Goal: Transaction & Acquisition: Purchase product/service

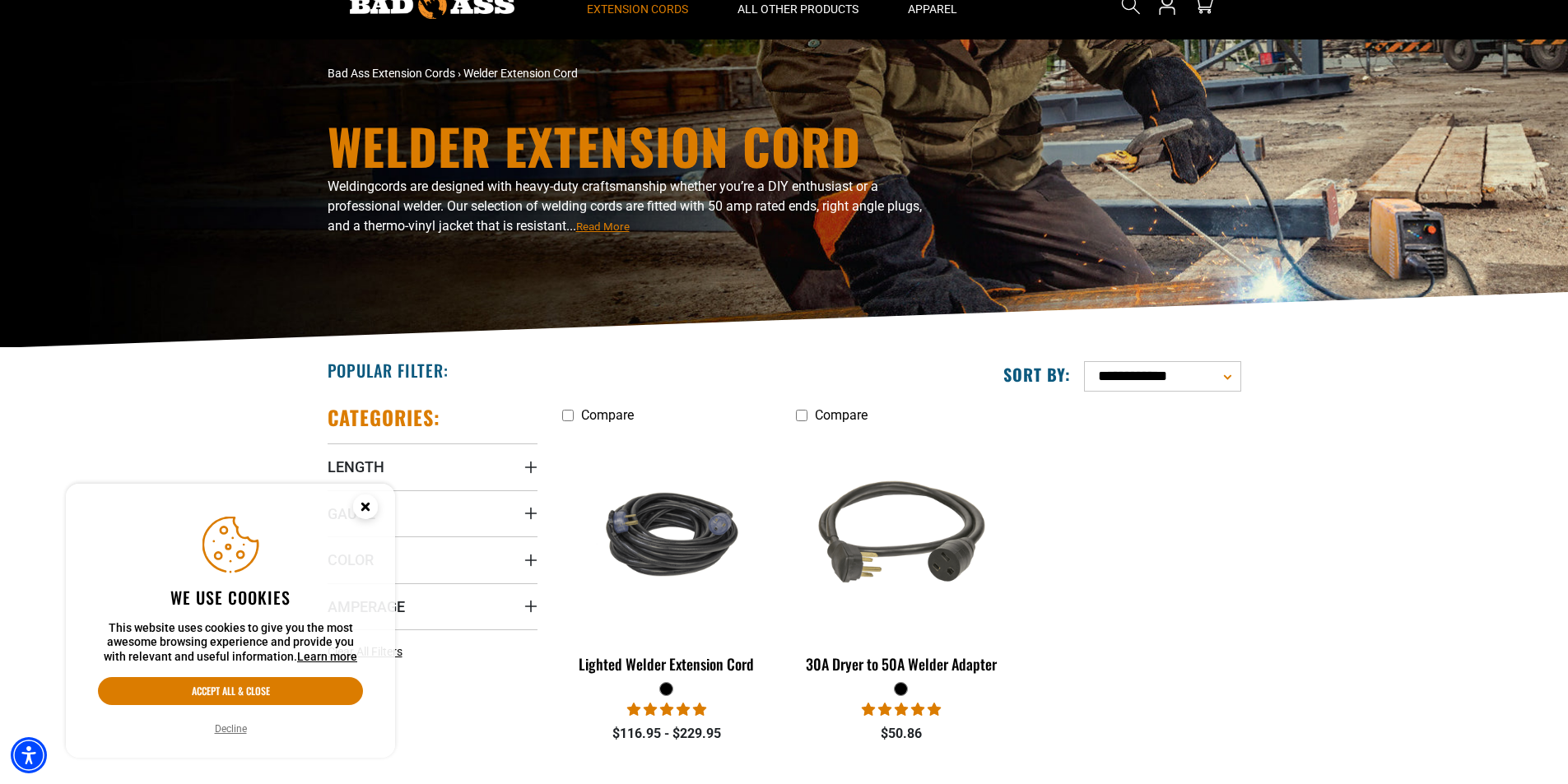
scroll to position [246, 0]
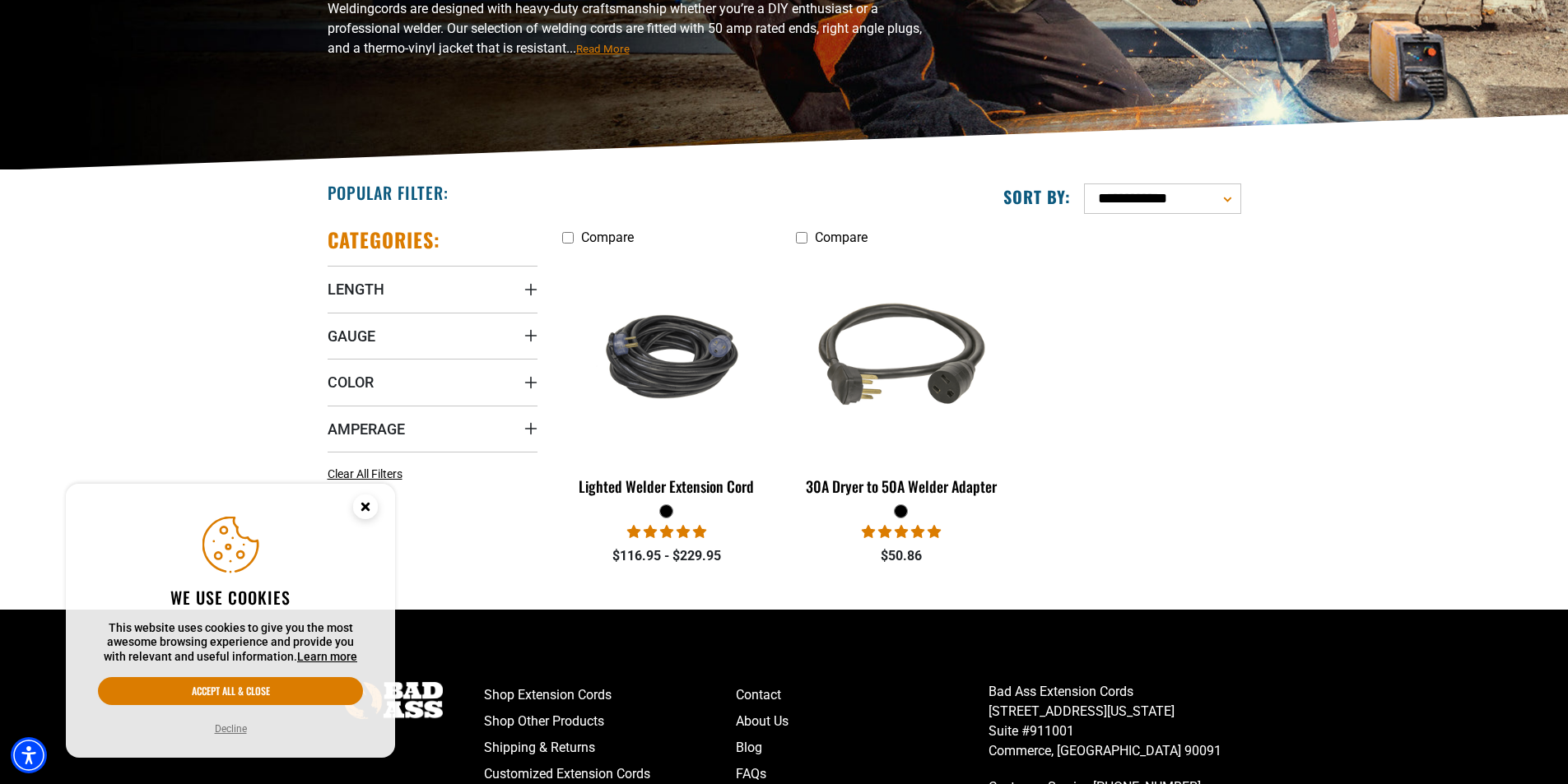
click at [363, 506] on circle "Close this option" at bounding box center [366, 507] width 25 height 25
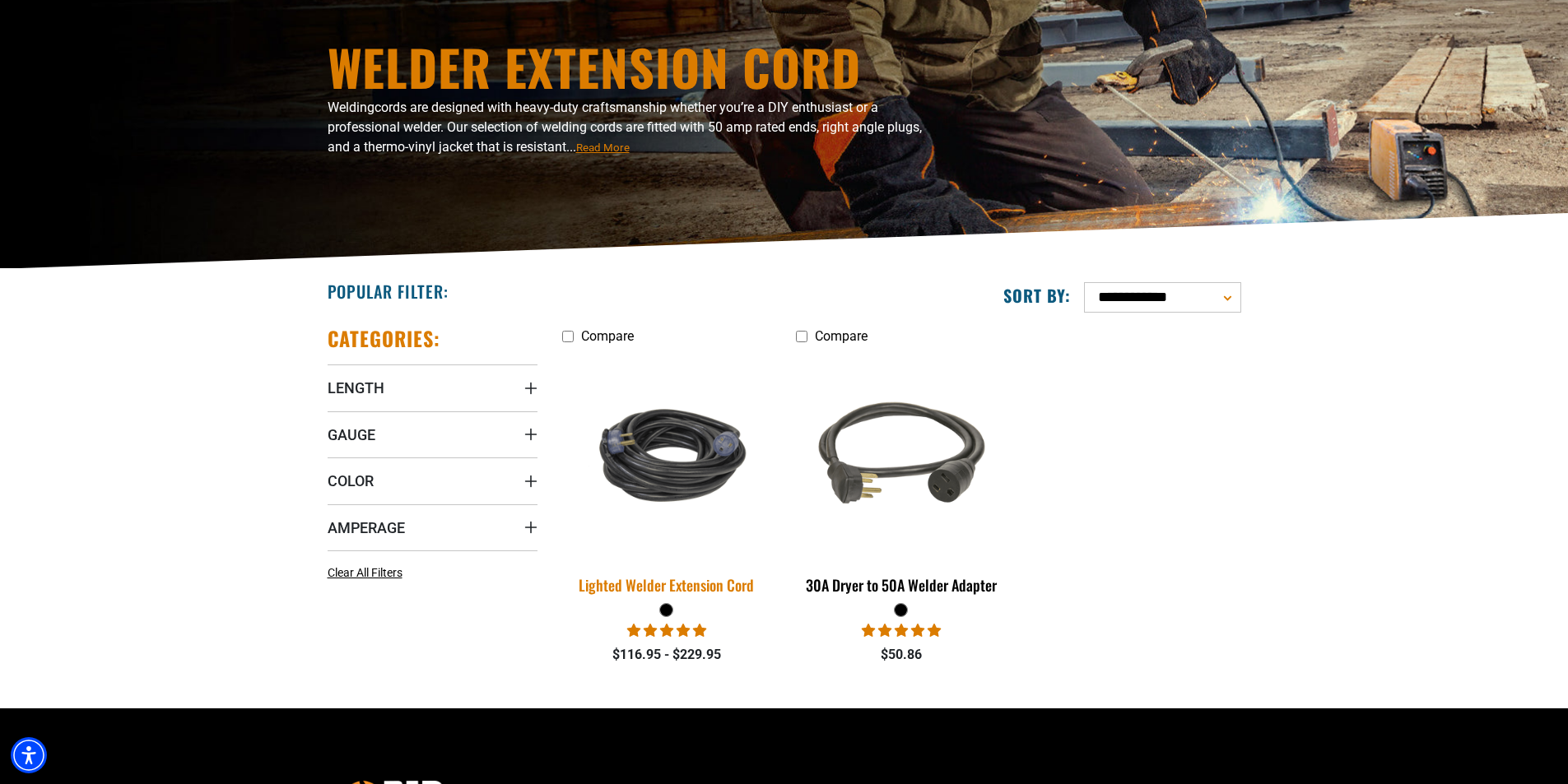
scroll to position [165, 0]
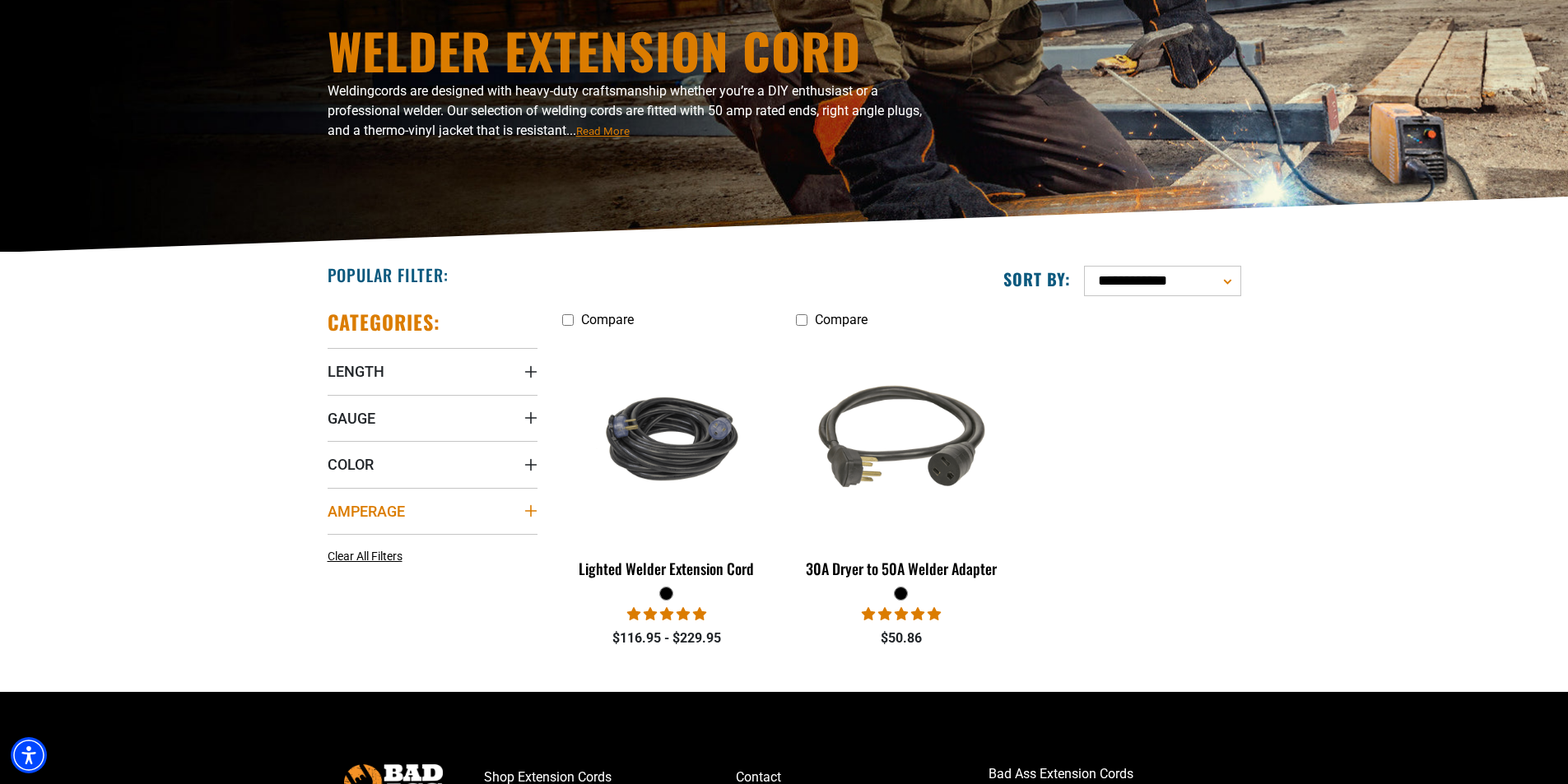
click at [529, 509] on icon "Amperage" at bounding box center [531, 511] width 13 height 13
click at [1318, 540] on section "**********" at bounding box center [784, 472] width 1568 height 439
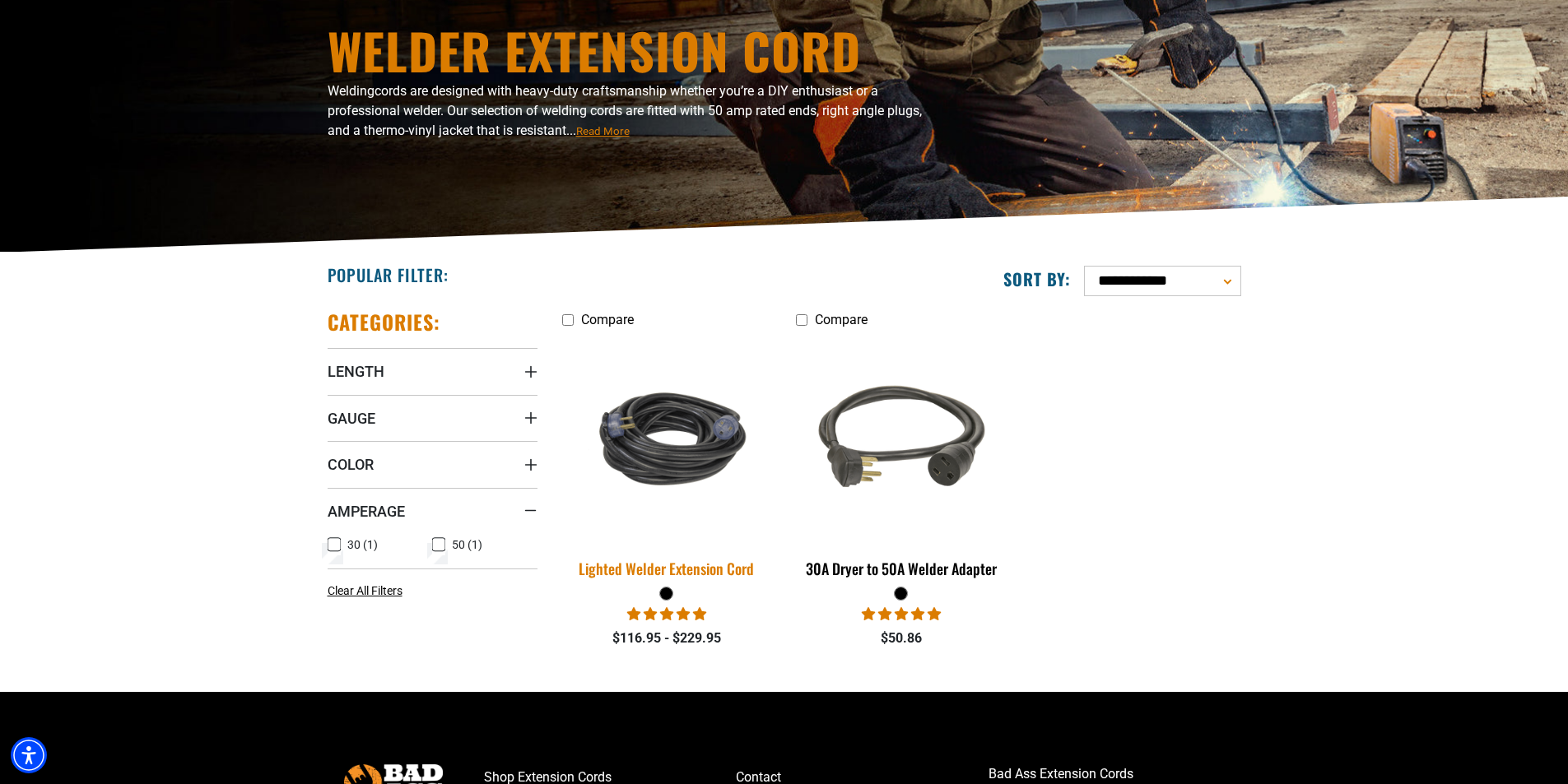
click at [667, 450] on img at bounding box center [667, 438] width 231 height 140
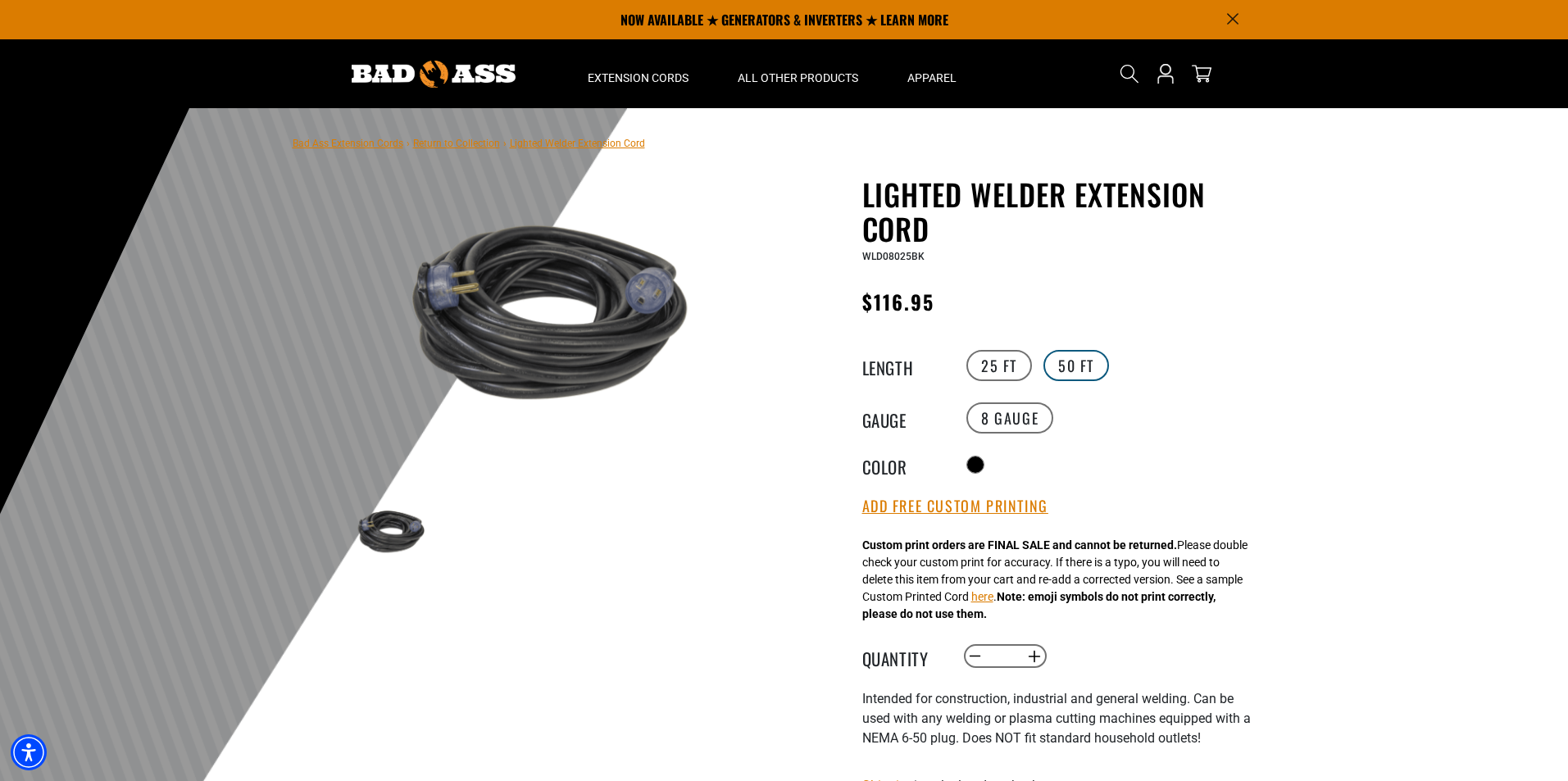
click at [1063, 366] on label "50 FT" at bounding box center [1076, 366] width 66 height 31
click at [971, 357] on label "25 FT" at bounding box center [999, 366] width 66 height 31
